Goal: Communication & Community: Ask a question

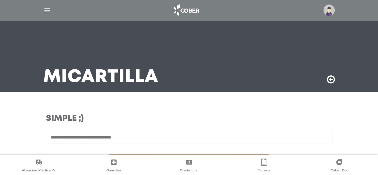
click at [47, 14] on div at bounding box center [189, 10] width 306 height 14
click at [46, 13] on img "button" at bounding box center [46, 10] width 7 height 7
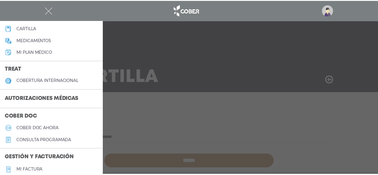
scroll to position [90, 0]
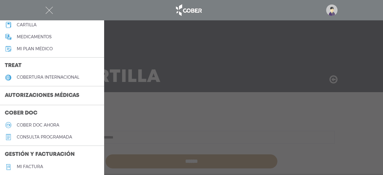
click at [51, 94] on h3 "Autorizaciones médicas" at bounding box center [42, 95] width 84 height 11
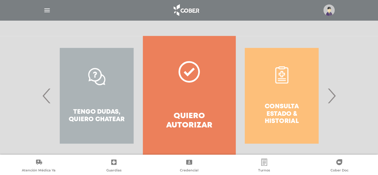
scroll to position [120, 0]
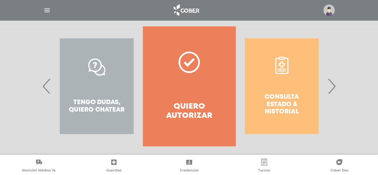
click at [330, 86] on span "›" at bounding box center [332, 86] width 12 height 32
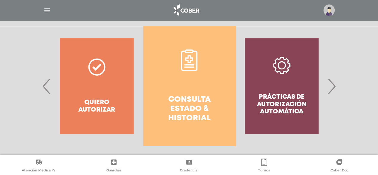
click at [174, 115] on h4 "Consulta estado & historial" at bounding box center [189, 109] width 71 height 28
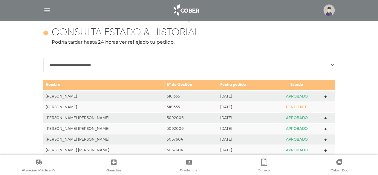
scroll to position [266, 0]
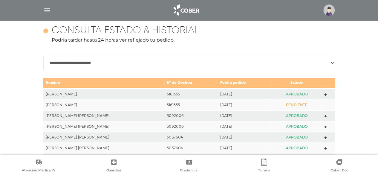
click at [298, 103] on td "PENDIENTE" at bounding box center [297, 105] width 50 height 11
click at [295, 104] on td "PENDIENTE" at bounding box center [297, 105] width 50 height 11
drag, startPoint x: 150, startPoint y: 103, endPoint x: 169, endPoint y: 106, distance: 18.9
click at [169, 106] on td "3161333" at bounding box center [191, 105] width 54 height 11
copy td "3161333"
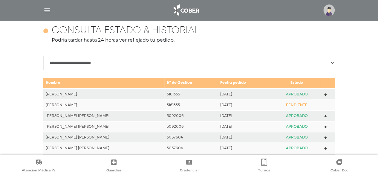
click at [331, 9] on img at bounding box center [329, 9] width 11 height 11
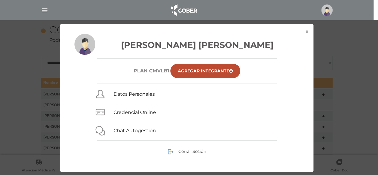
click at [305, 35] on div "Massimino Jose Antonio Plan CMVLB1 Agregar Integrante Datos Personales Credenci…" at bounding box center [187, 103] width 254 height 138
click at [310, 32] on button "×" at bounding box center [307, 31] width 13 height 15
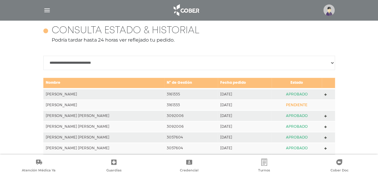
click at [47, 14] on div at bounding box center [189, 10] width 306 height 14
click at [46, 8] on img "button" at bounding box center [46, 10] width 7 height 7
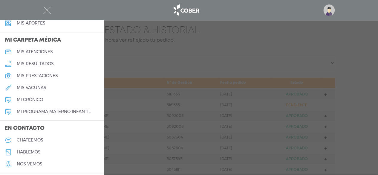
scroll to position [286, 0]
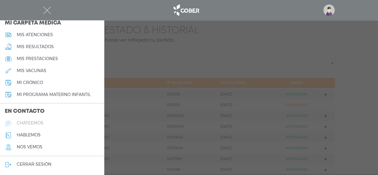
click at [35, 120] on link "chateemos" at bounding box center [52, 123] width 104 height 12
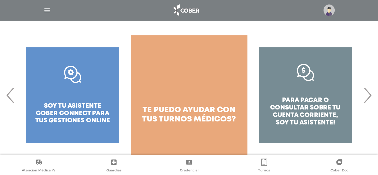
scroll to position [93, 0]
click at [372, 97] on span "›" at bounding box center [368, 95] width 12 height 32
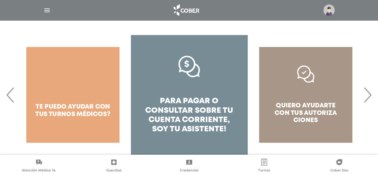
click at [372, 97] on span "›" at bounding box center [368, 95] width 12 height 32
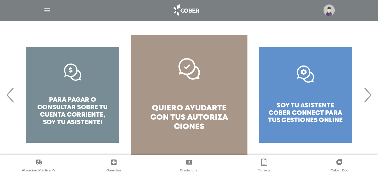
click at [210, 104] on link "quiero ayudarte con tus autoriza ciones" at bounding box center [189, 95] width 117 height 120
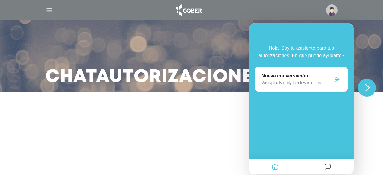
click at [335, 77] on icon at bounding box center [337, 79] width 6 height 6
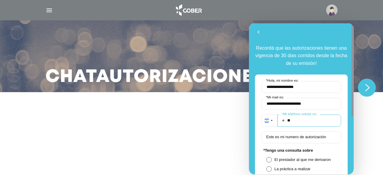
click at [310, 117] on input "**" at bounding box center [309, 121] width 64 height 12
type input "**********"
click at [303, 138] on label "Este es mi numero de autorización" at bounding box center [295, 137] width 65 height 4
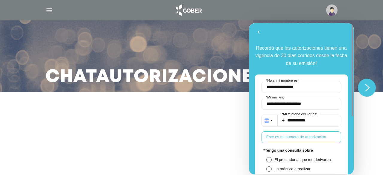
click at [303, 138] on input "Este es mi numero de autorización" at bounding box center [301, 137] width 80 height 12
paste input "*******"
type input "*******"
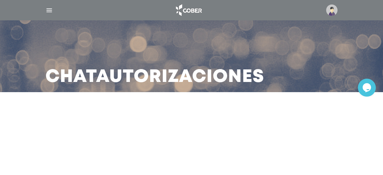
click at [372, 88] on div "Opens Chat This icon Opens the chat window." at bounding box center [367, 88] width 18 height 10
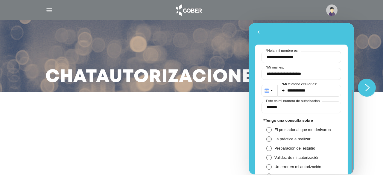
scroll to position [60, 0]
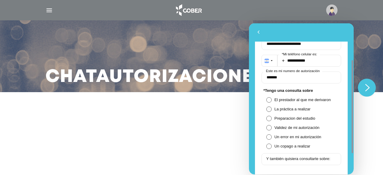
click at [280, 111] on span "La práctica a realizar" at bounding box center [305, 109] width 62 height 4
click at [277, 159] on label "Y también quisiera consultarte sobre:" at bounding box center [298, 158] width 70 height 4
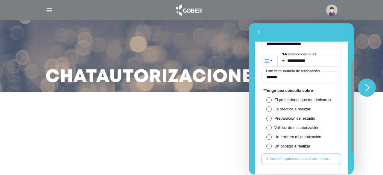
click at [277, 159] on input "Y también quisiera consultarte sobre:" at bounding box center [301, 159] width 80 height 12
type input "**********"
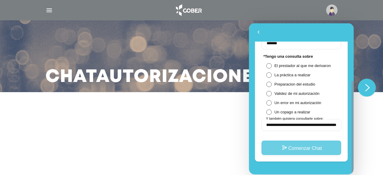
click at [285, 152] on button "Comenzar Chat" at bounding box center [301, 148] width 80 height 14
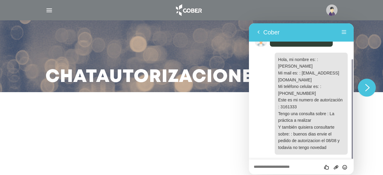
scroll to position [49, 0]
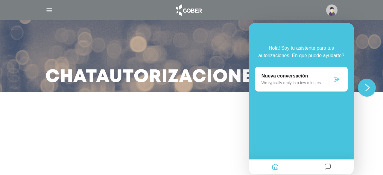
click at [364, 84] on icon "Close Chat This icon closes the chat window." at bounding box center [367, 87] width 7 height 7
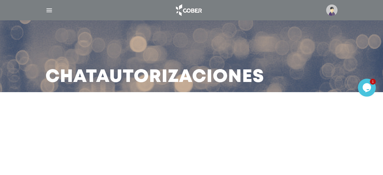
click at [364, 84] on icon "$i18n('chat', 'chat_widget')" at bounding box center [366, 87] width 8 height 9
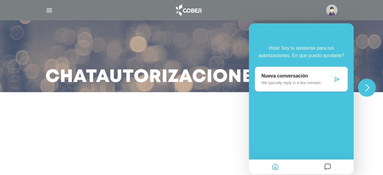
click at [327, 169] on icon "Mensajes" at bounding box center [327, 167] width 7 height 12
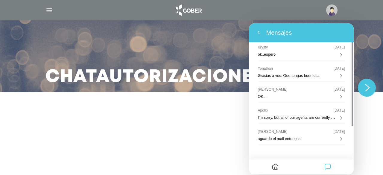
scroll to position [0, 0]
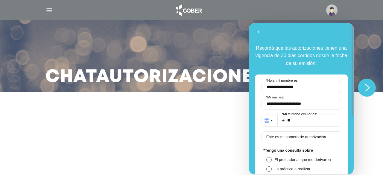
click at [145, 150] on main "Chat Autorizaciones" at bounding box center [191, 87] width 383 height 175
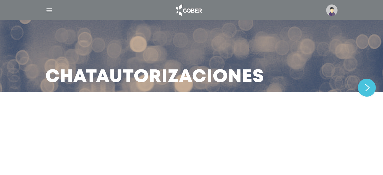
click at [375, 91] on div "Close Chat This icon closes the chat window." at bounding box center [367, 87] width 19 height 18
click at [368, 83] on button "Close Chat This icon closes the chat window." at bounding box center [367, 87] width 18 height 18
click at [368, 83] on icon "Opens Chat This icon Opens the chat window." at bounding box center [367, 88] width 10 height 10
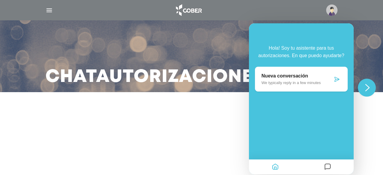
click at [368, 83] on button "Close Chat This icon closes the chat window." at bounding box center [367, 87] width 18 height 18
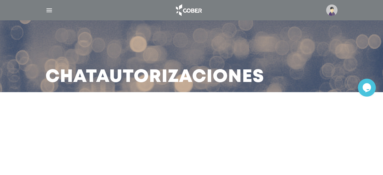
click at [368, 83] on icon "Opens Chat This icon Opens the chat window." at bounding box center [367, 88] width 10 height 10
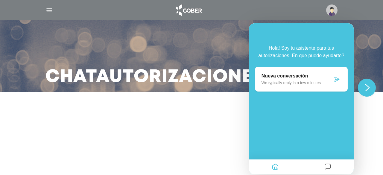
click at [274, 166] on icon "Inicio" at bounding box center [275, 167] width 7 height 12
click at [326, 169] on icon "Mensajes" at bounding box center [327, 167] width 7 height 12
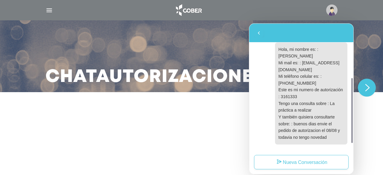
scroll to position [72, 0]
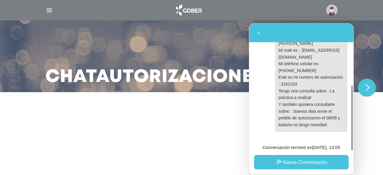
click at [282, 158] on button "Nueva Conversación" at bounding box center [301, 162] width 95 height 14
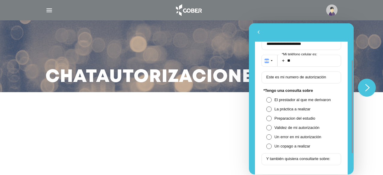
scroll to position [94, 0]
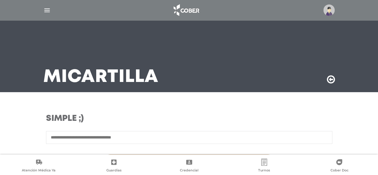
click at [45, 10] on img "button" at bounding box center [46, 10] width 7 height 7
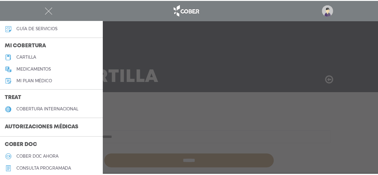
scroll to position [60, 0]
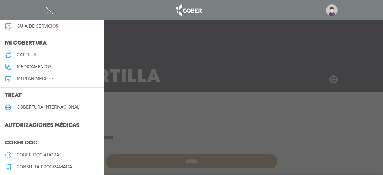
click at [58, 120] on h3 "Autorizaciones médicas" at bounding box center [42, 125] width 84 height 11
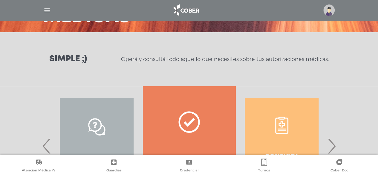
scroll to position [125, 0]
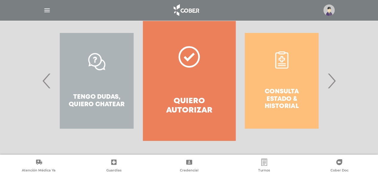
click at [329, 83] on span "›" at bounding box center [332, 81] width 12 height 32
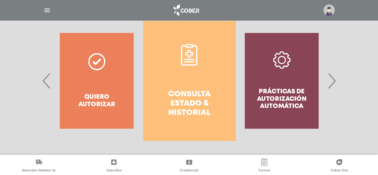
click at [145, 101] on link "Consulta estado & historial" at bounding box center [189, 81] width 92 height 120
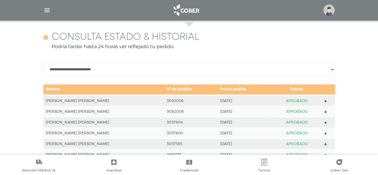
scroll to position [266, 0]
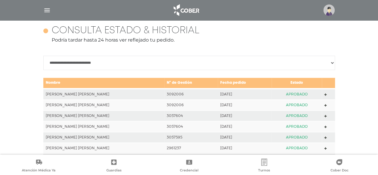
click at [84, 61] on select "**********" at bounding box center [189, 63] width 292 height 14
select select "**********"
click at [43, 62] on select "**********" at bounding box center [189, 63] width 292 height 14
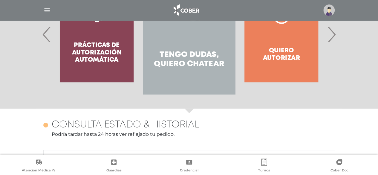
scroll to position [170, 0]
